Goal: Task Accomplishment & Management: Manage account settings

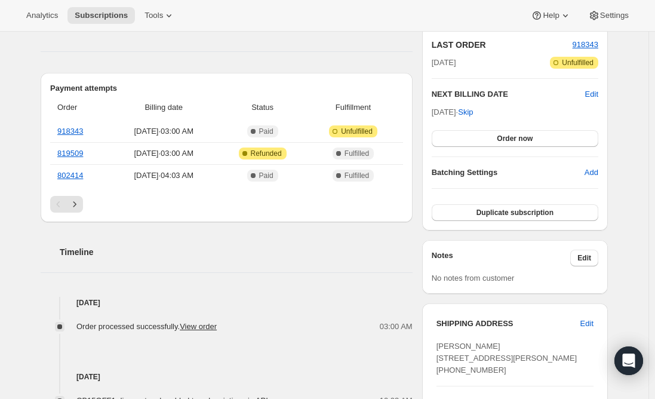
scroll to position [358, 0]
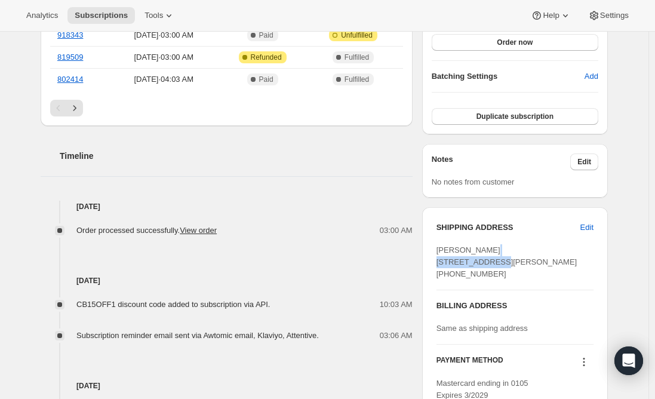
drag, startPoint x: 508, startPoint y: 264, endPoint x: 440, endPoint y: 262, distance: 68.1
click at [440, 262] on div "[PERSON_NAME] [STREET_ADDRESS][PERSON_NAME] [PHONE_NUMBER]" at bounding box center [515, 262] width 157 height 36
copy span "[STREET_ADDRESS][PERSON_NAME]"
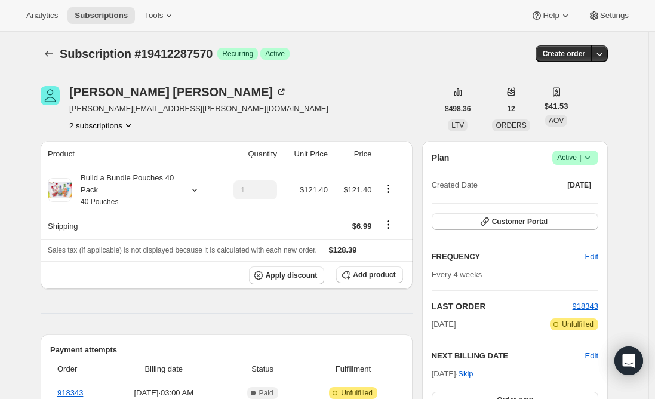
scroll to position [0, 0]
click at [94, 11] on span "Subscriptions" at bounding box center [101, 16] width 53 height 10
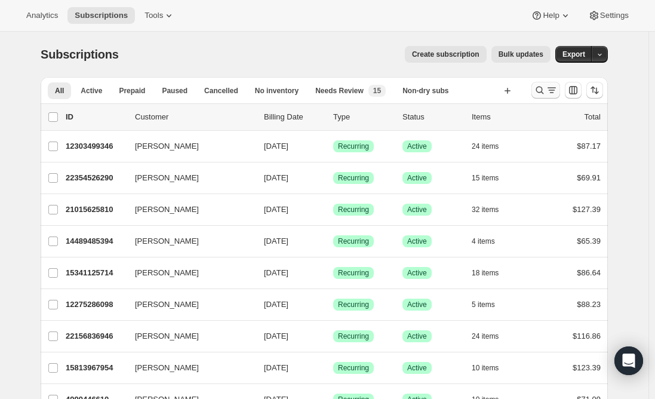
click at [552, 89] on icon "Search and filter results" at bounding box center [552, 90] width 12 height 12
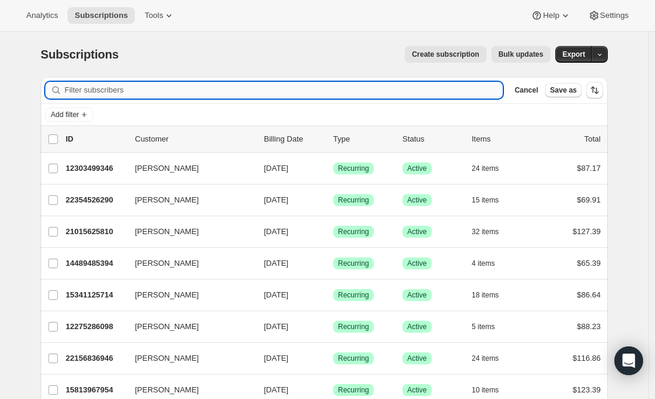
click at [283, 93] on input "Filter subscribers" at bounding box center [283, 90] width 438 height 17
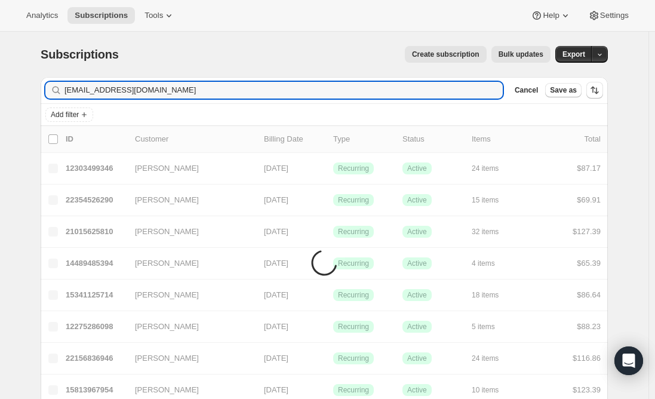
type input "[EMAIL_ADDRESS][DOMAIN_NAME]"
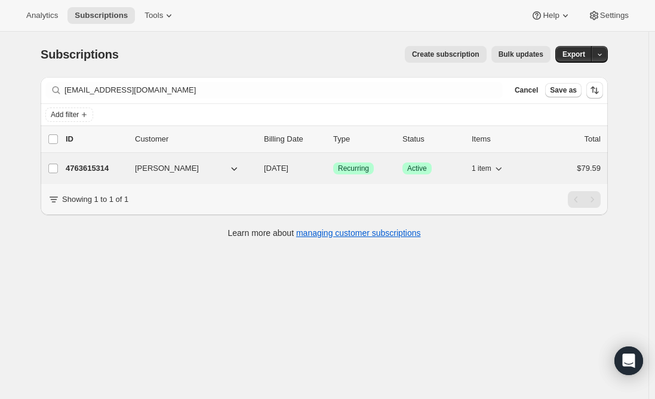
click at [95, 165] on p "4763615314" at bounding box center [96, 168] width 60 height 12
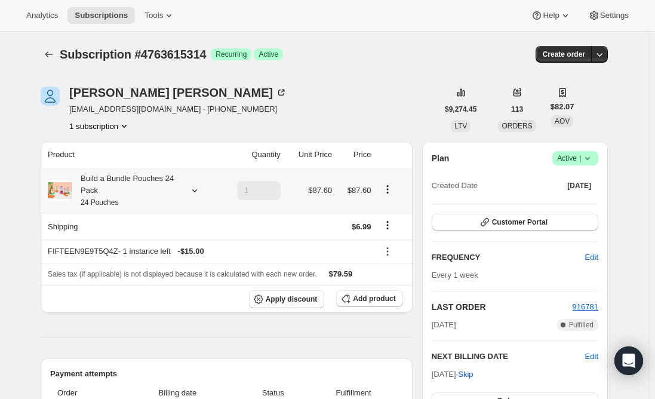
click at [123, 193] on div "Build a Bundle Pouches 24 Pack 24 Pouches" at bounding box center [125, 191] width 107 height 36
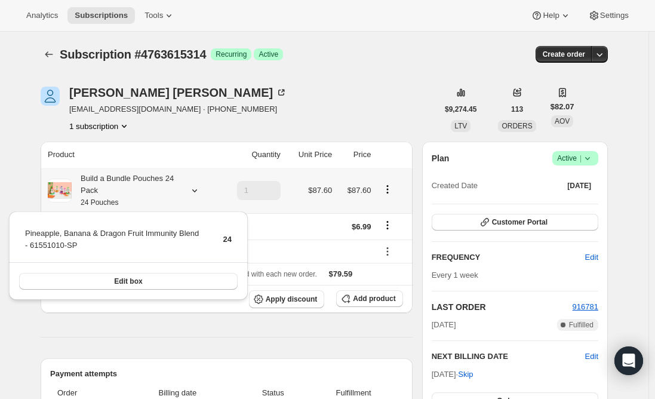
click at [105, 233] on td "Pineapple, Banana & Dragon Fruit Immunity Blend - 61551010-SP" at bounding box center [113, 244] width 179 height 34
copy td "Pineapple, Banana & Dragon Fruit Immunity Blend - 61551010-SP"
click at [370, 296] on span "Add product" at bounding box center [374, 299] width 42 height 10
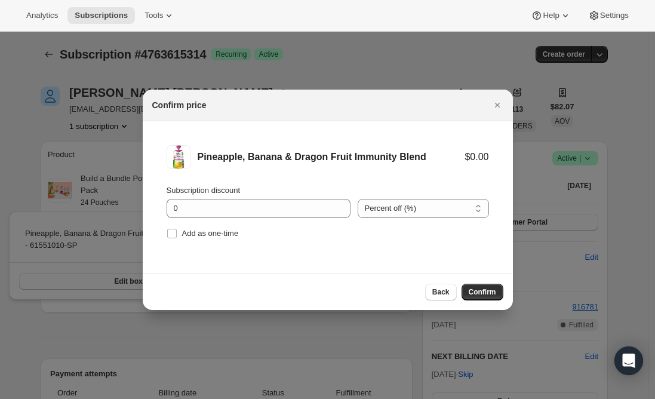
click at [165, 235] on li "Pineapple, Banana & Dragon Fruit Immunity Blend $0.00 Subscription discount 0 P…" at bounding box center [328, 193] width 370 height 145
click at [174, 231] on input "Add as one-time" at bounding box center [172, 234] width 10 height 10
checkbox input "true"
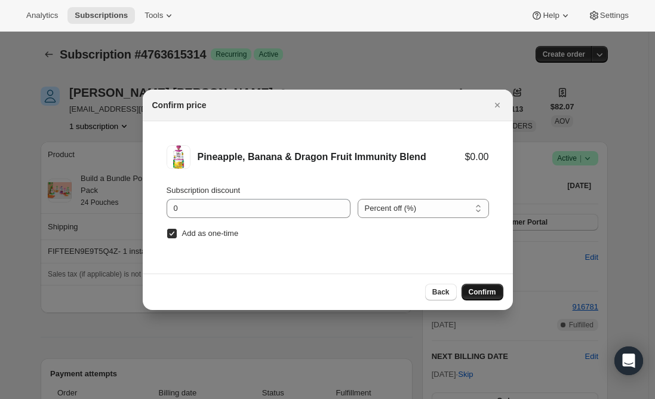
click at [469, 291] on span "Confirm" at bounding box center [482, 292] width 27 height 10
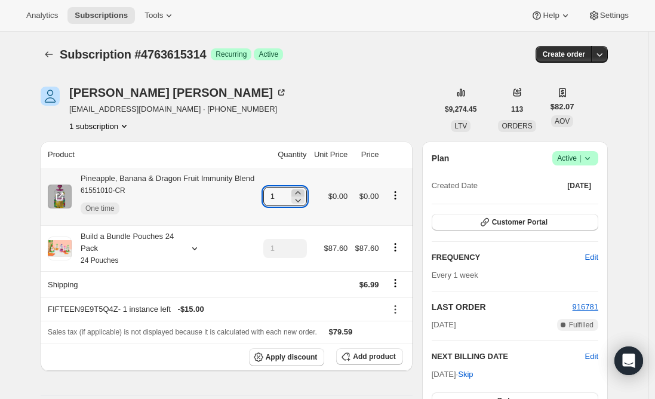
click at [303, 190] on icon at bounding box center [298, 193] width 12 height 12
type input "5"
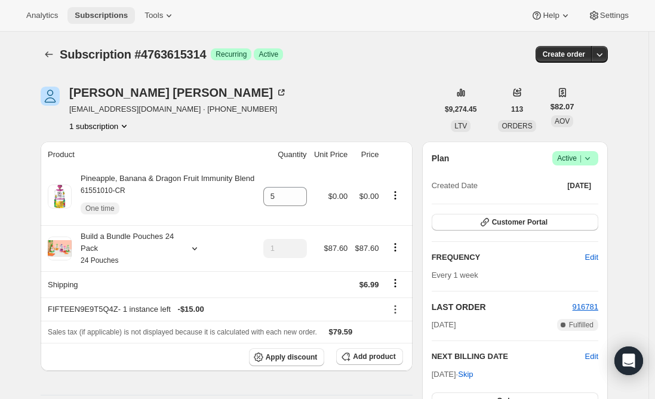
click at [106, 20] on span "Subscriptions" at bounding box center [101, 16] width 53 height 10
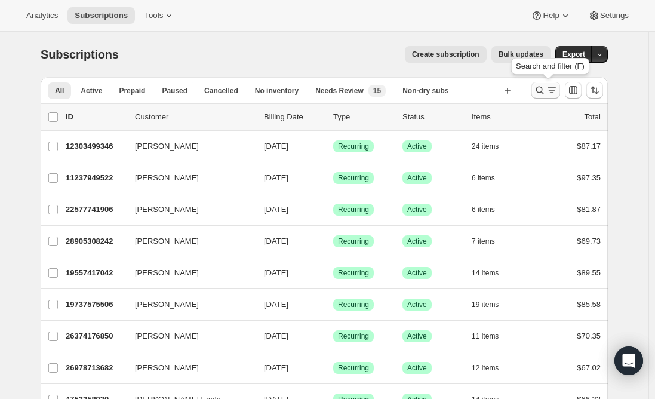
click at [542, 93] on icon "Search and filter results" at bounding box center [540, 90] width 12 height 12
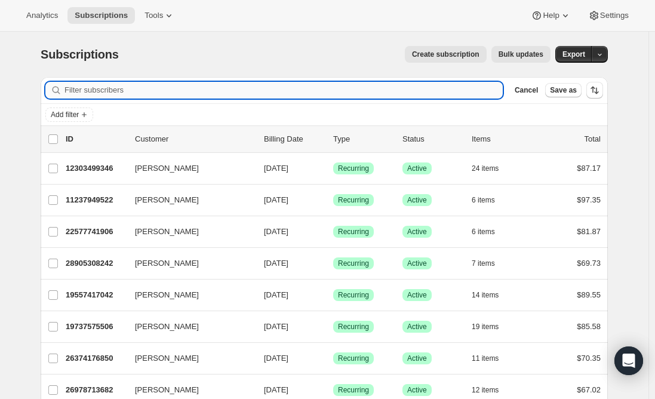
click at [280, 87] on input "Filter subscribers" at bounding box center [283, 90] width 438 height 17
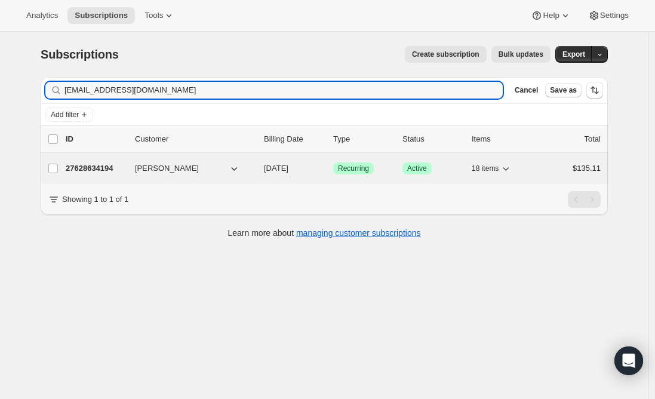
type input "[EMAIL_ADDRESS][DOMAIN_NAME]"
click at [90, 170] on p "27628634194" at bounding box center [96, 168] width 60 height 12
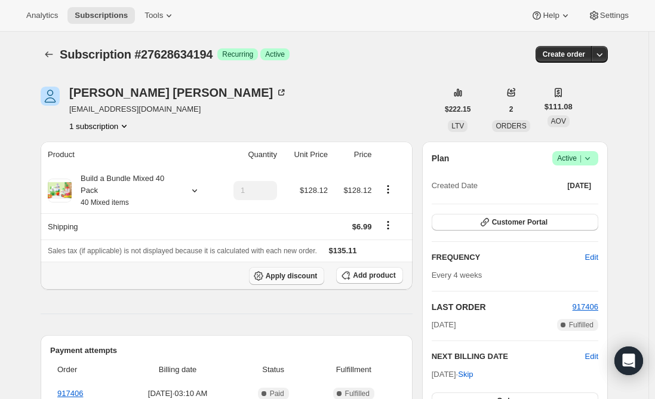
click at [288, 277] on span "Apply discount" at bounding box center [292, 276] width 52 height 10
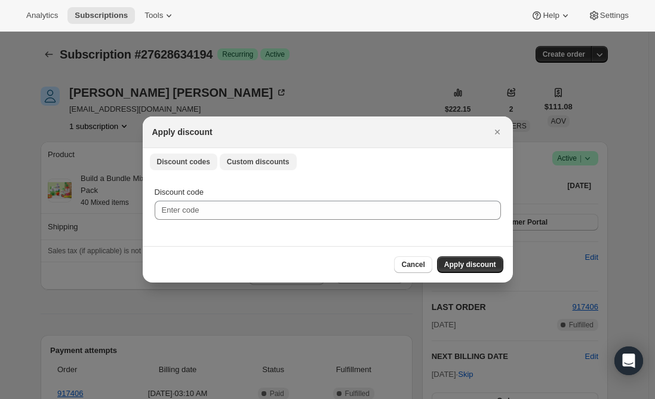
click at [263, 161] on span "Custom discounts" at bounding box center [258, 162] width 63 height 10
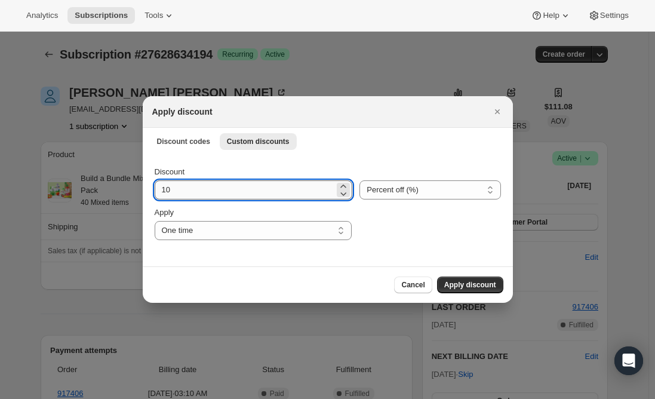
click at [227, 189] on input "10" at bounding box center [245, 189] width 180 height 19
type input "1"
type input "30"
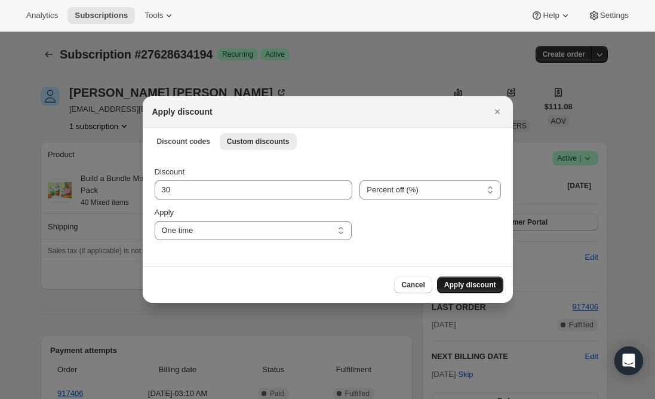
click at [463, 283] on span "Apply discount" at bounding box center [470, 285] width 52 height 10
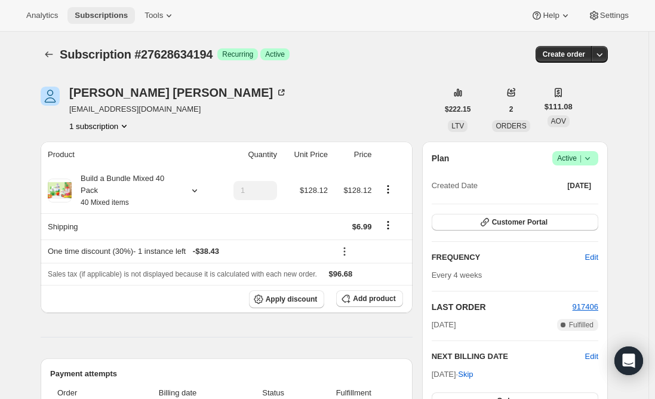
click at [98, 12] on span "Subscriptions" at bounding box center [101, 16] width 53 height 10
